Goal: Use online tool/utility: Utilize a website feature to perform a specific function

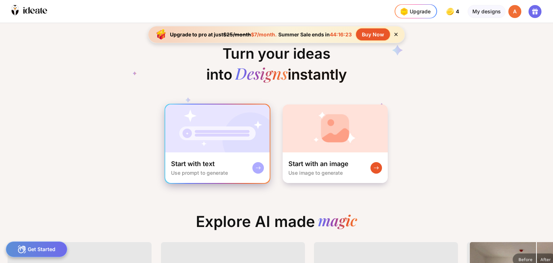
click at [250, 167] on div "Start with text Use prompt to generate" at bounding box center [217, 167] width 104 height 31
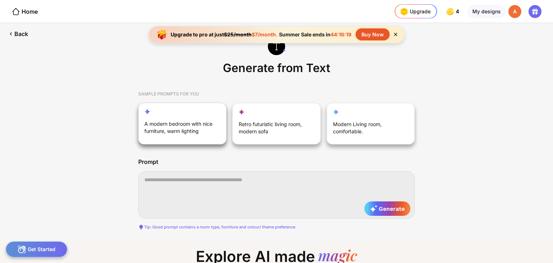
click at [179, 123] on div "A modern bedroom with nice furniture, warm lighting" at bounding box center [178, 128] width 68 height 17
type textarea "**********"
click at [387, 207] on span "Generate" at bounding box center [387, 208] width 35 height 7
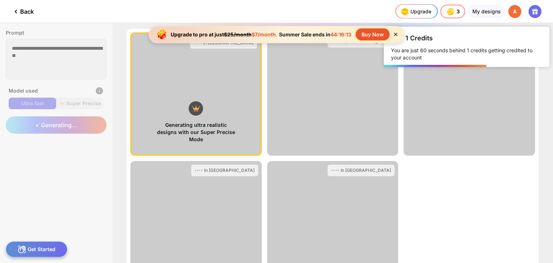
click at [394, 34] on icon at bounding box center [395, 34] width 6 height 6
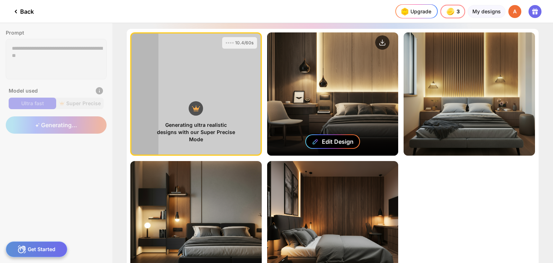
click at [322, 139] on div "Edit Design" at bounding box center [338, 141] width 32 height 7
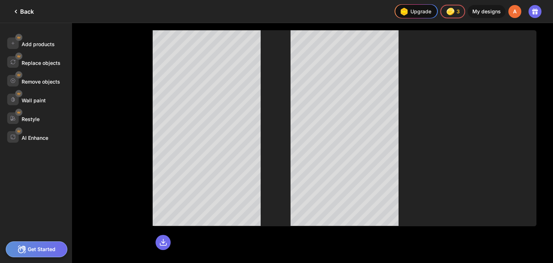
click at [53, 252] on div "Get Started" at bounding box center [37, 249] width 62 height 16
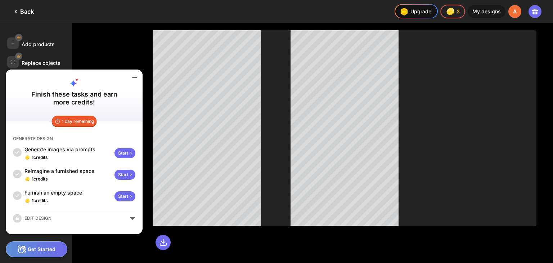
click at [53, 249] on div "Get Started" at bounding box center [37, 249] width 62 height 16
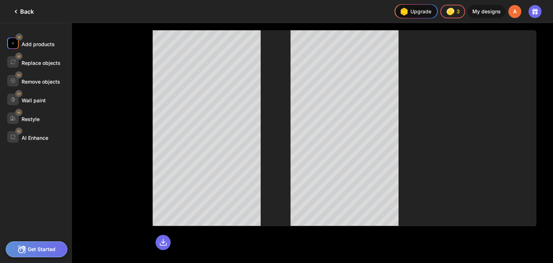
click at [30, 41] on div "Add products" at bounding box center [38, 44] width 33 height 6
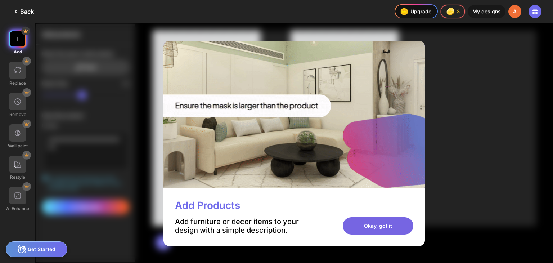
click at [371, 221] on div "Okay, got it" at bounding box center [378, 225] width 71 height 17
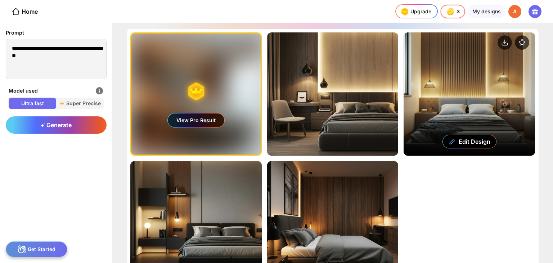
click at [465, 84] on div "Edit Design" at bounding box center [469, 93] width 131 height 123
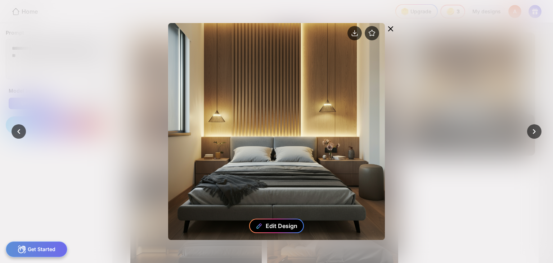
click at [279, 226] on div "Edit Design" at bounding box center [282, 225] width 32 height 7
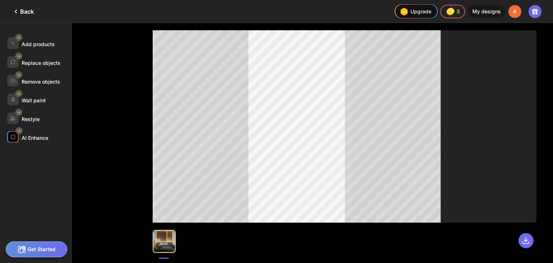
click at [30, 136] on div "AI Enhance" at bounding box center [35, 138] width 27 height 6
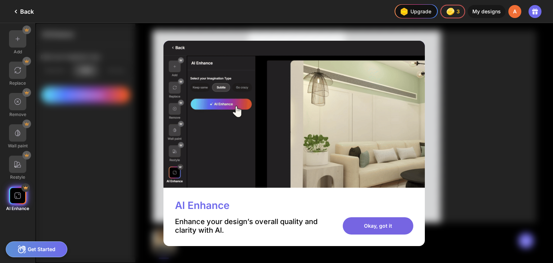
click at [386, 230] on div "Okay, got it" at bounding box center [378, 225] width 71 height 17
